Goal: Obtain resource: Obtain resource

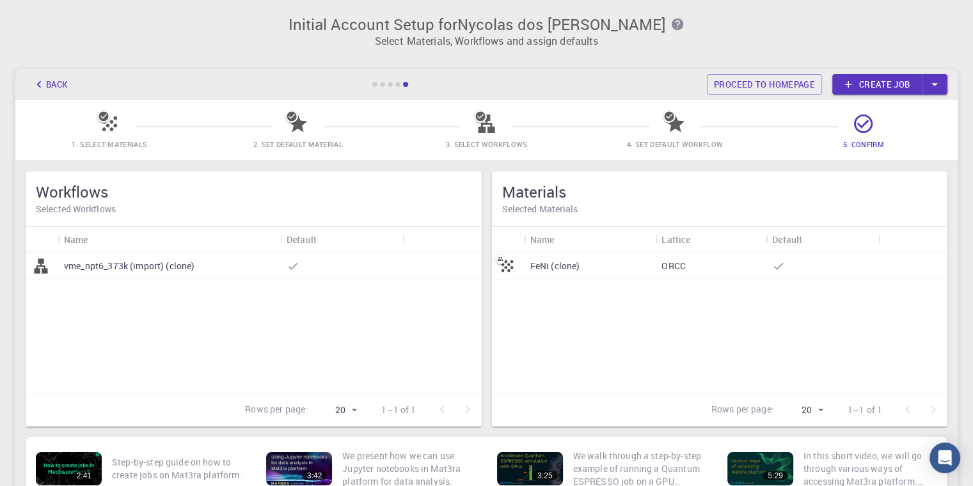
click at [93, 257] on div "vme_npt6_373k (import) (clone)" at bounding box center [169, 266] width 223 height 28
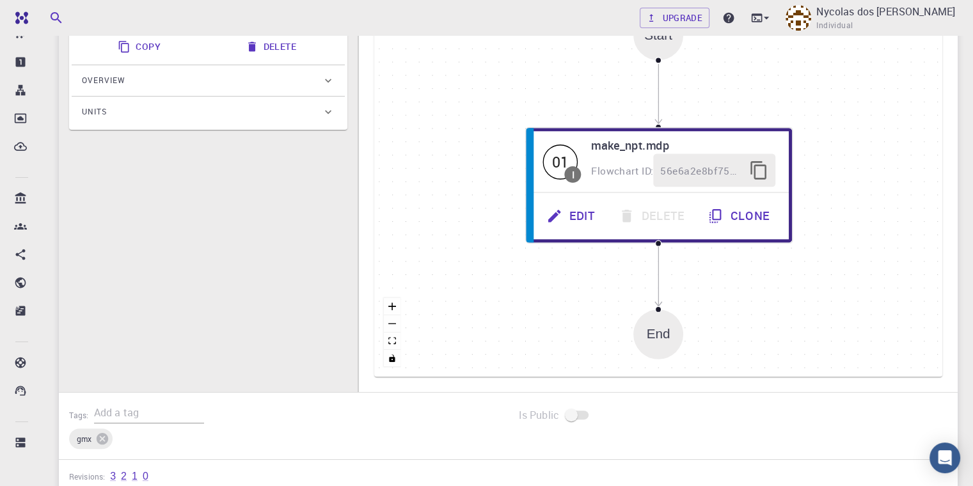
scroll to position [150, 0]
